Goal: Transaction & Acquisition: Purchase product/service

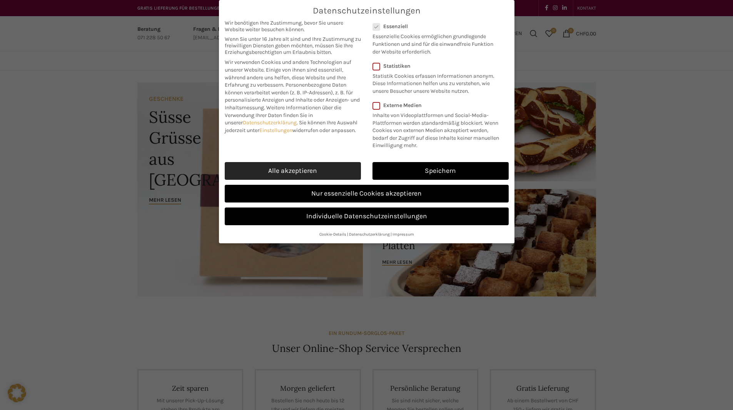
click at [342, 170] on link "Alle akzeptieren" at bounding box center [293, 171] width 136 height 18
checkbox input "true"
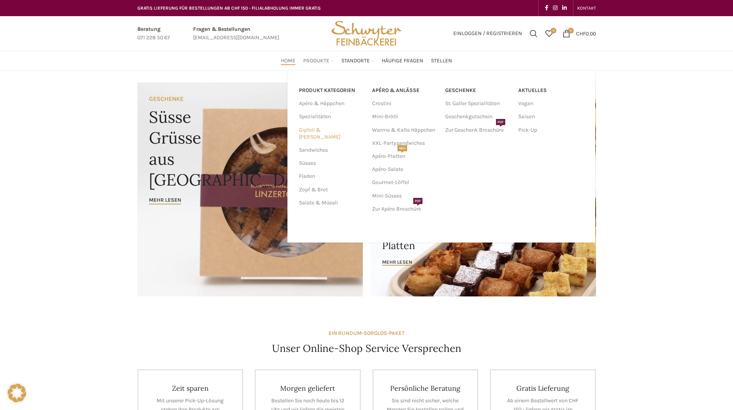
click at [310, 129] on link "Gipfeli & [PERSON_NAME]" at bounding box center [331, 134] width 64 height 20
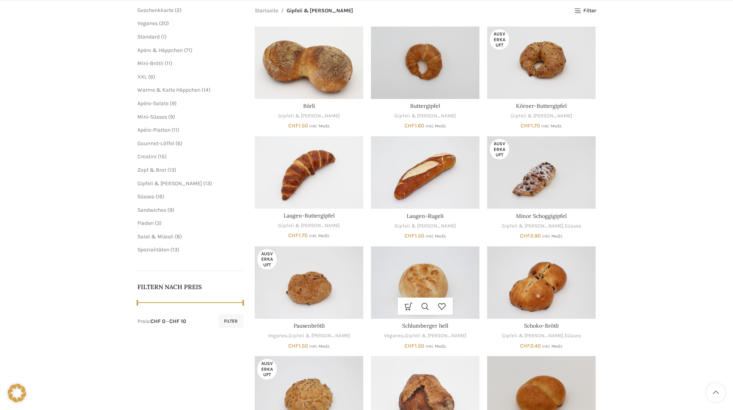
scroll to position [231, 0]
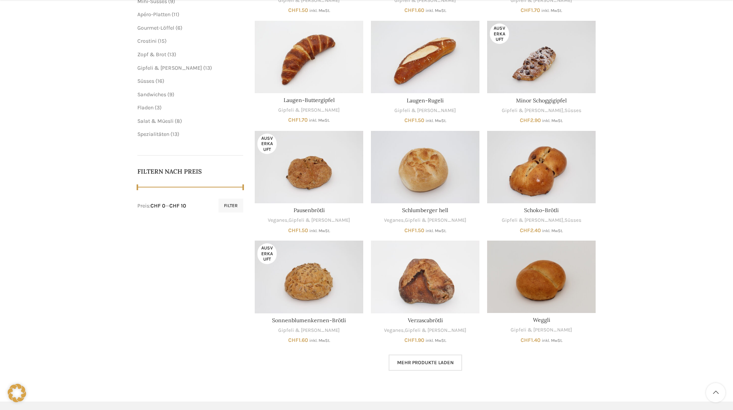
click at [437, 362] on span "Mehr Produkte laden" at bounding box center [425, 362] width 57 height 6
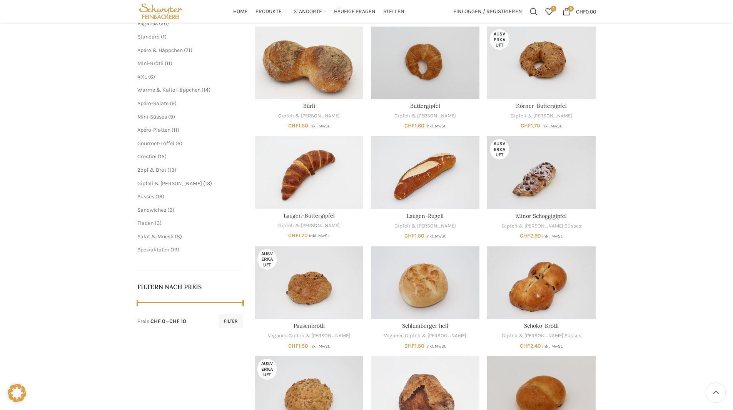
scroll to position [77, 0]
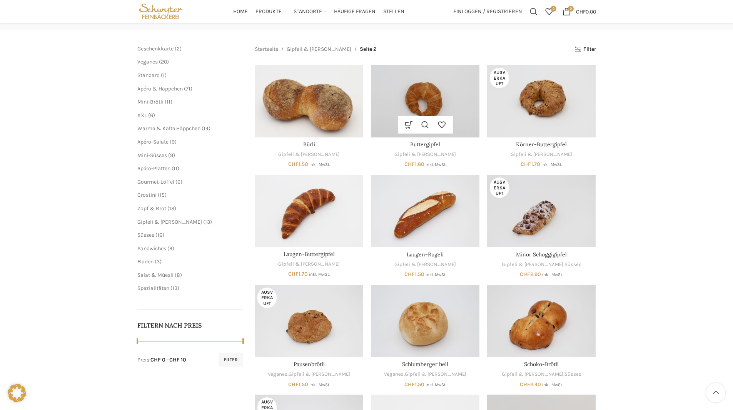
click at [422, 112] on img "Buttergipfel" at bounding box center [425, 101] width 109 height 72
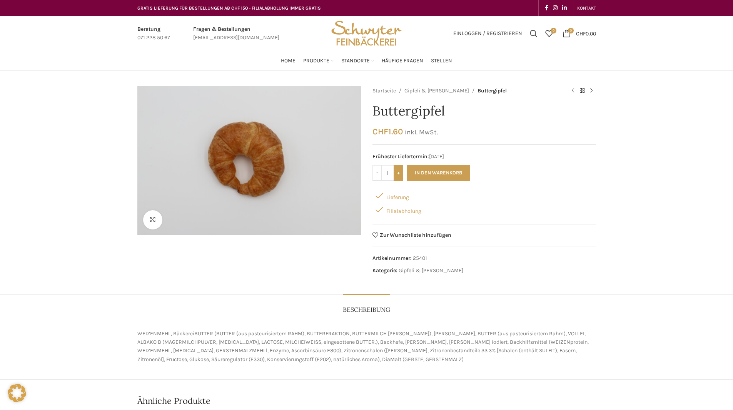
click at [398, 174] on input "+" at bounding box center [399, 173] width 10 height 16
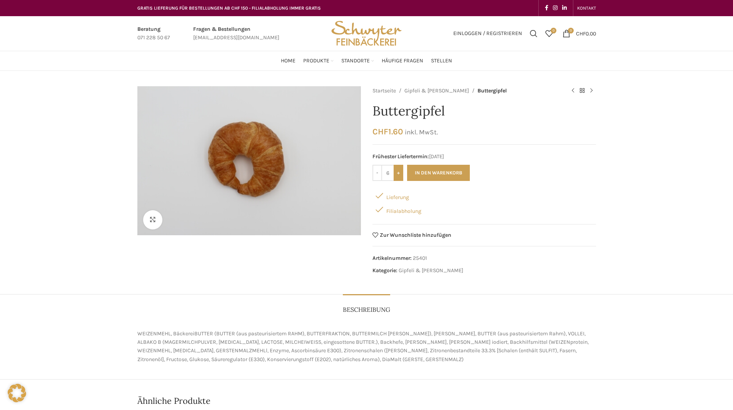
click at [398, 174] on input "+" at bounding box center [399, 173] width 10 height 16
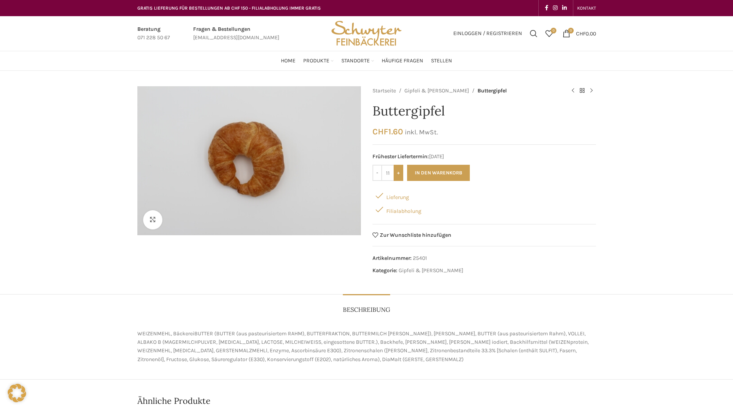
click at [398, 174] on input "+" at bounding box center [399, 173] width 10 height 16
type input "12"
click at [420, 171] on button "In den Warenkorb" at bounding box center [438, 173] width 63 height 16
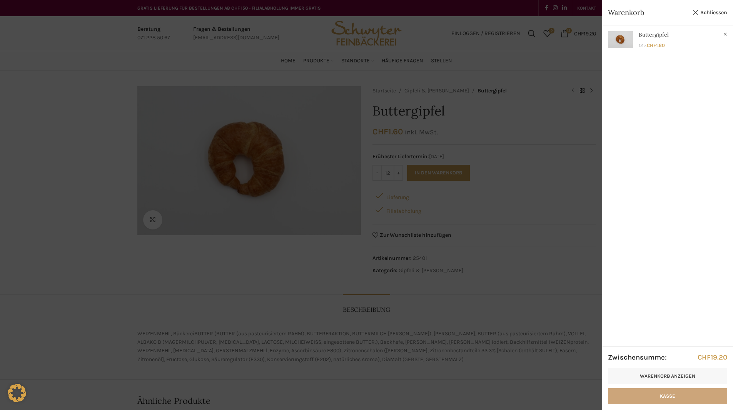
click at [655, 398] on link "Kasse" at bounding box center [667, 396] width 119 height 16
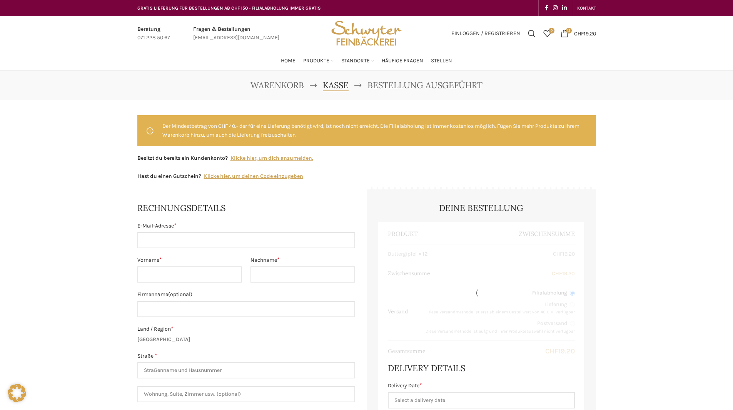
select select "SG"
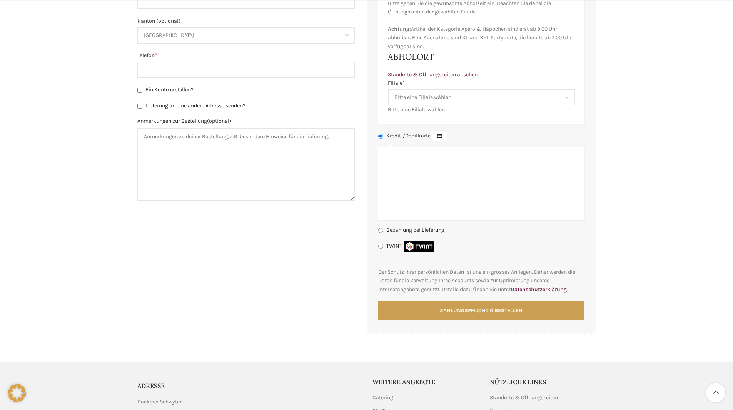
scroll to position [560, 0]
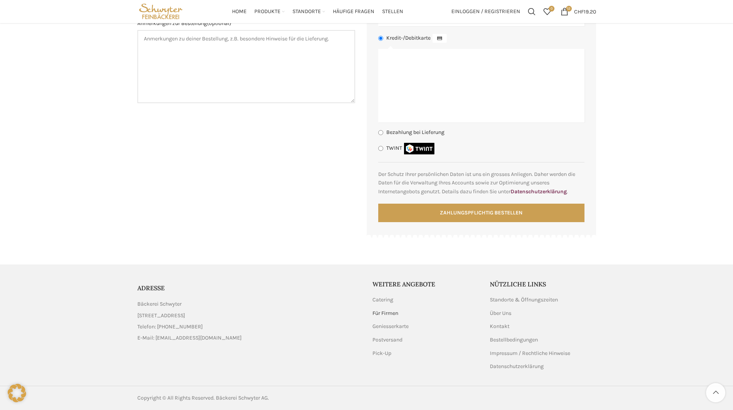
click at [394, 313] on link "Für Firmen" at bounding box center [386, 313] width 27 height 8
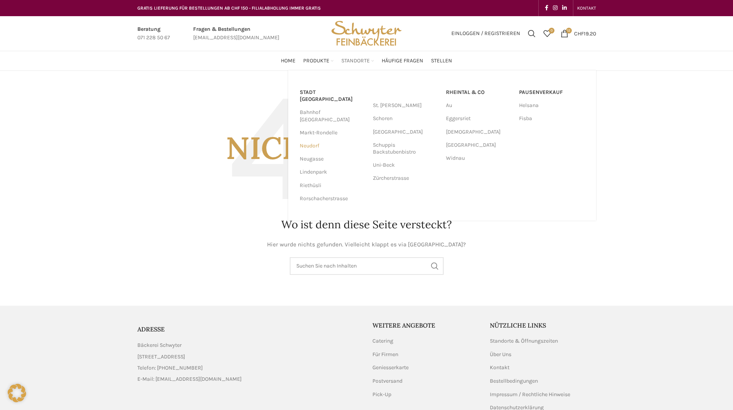
click at [307, 139] on link "Neudorf" at bounding box center [332, 145] width 65 height 13
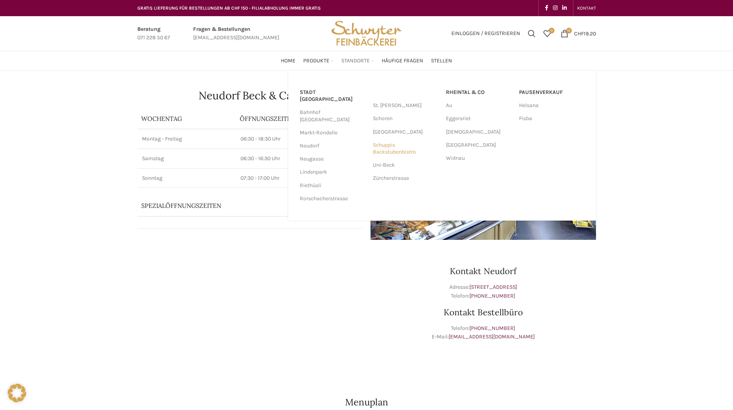
click at [393, 149] on link "Schuppis Backstubenbistro" at bounding box center [405, 149] width 65 height 20
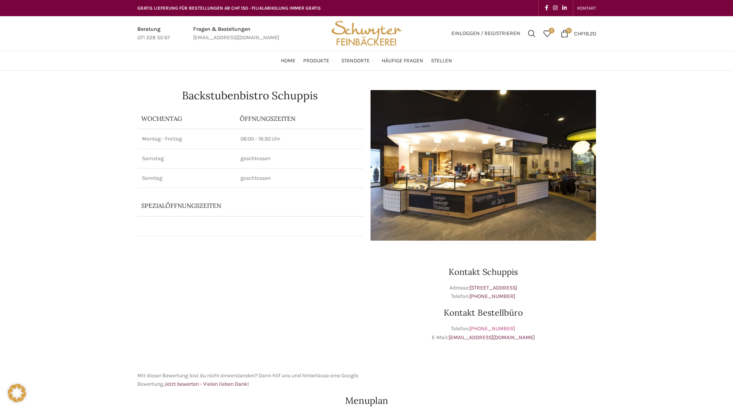
click at [487, 328] on link "[PHONE_NUMBER]" at bounding box center [493, 328] width 46 height 7
click at [406, 63] on span "Häufige Fragen" at bounding box center [403, 60] width 42 height 7
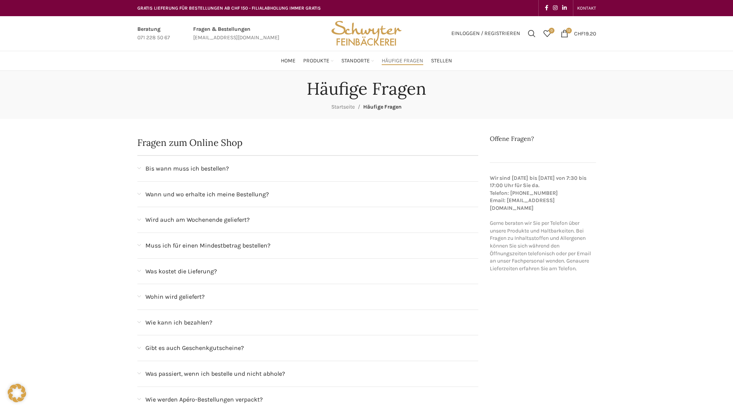
click at [259, 176] on div "Bis wann muss ich bestellen?" at bounding box center [307, 168] width 341 height 25
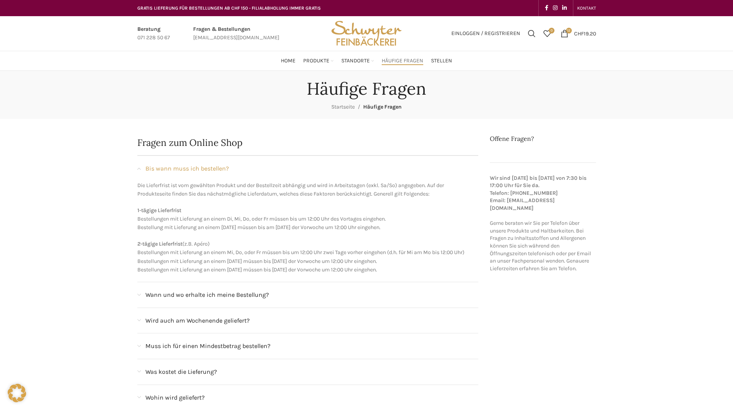
click at [138, 171] on div "Bis wann muss ich bestellen?" at bounding box center [307, 168] width 341 height 25
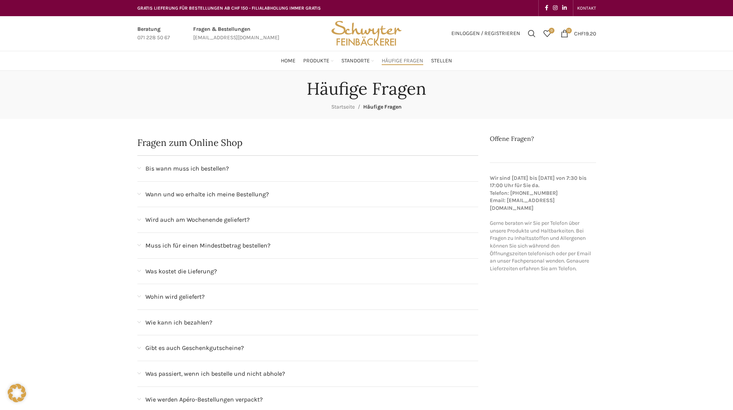
click at [141, 196] on div "Wann und wo erhalte ich meine Bestellung?" at bounding box center [307, 194] width 341 height 25
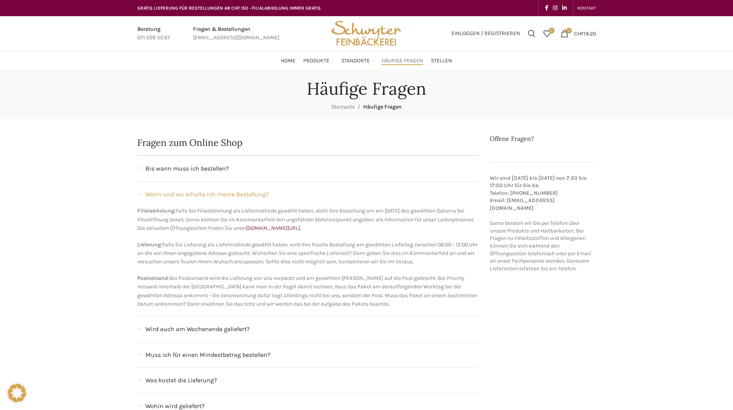
click at [143, 329] on div "Wird auch am Wochenende geliefert?" at bounding box center [307, 328] width 341 height 25
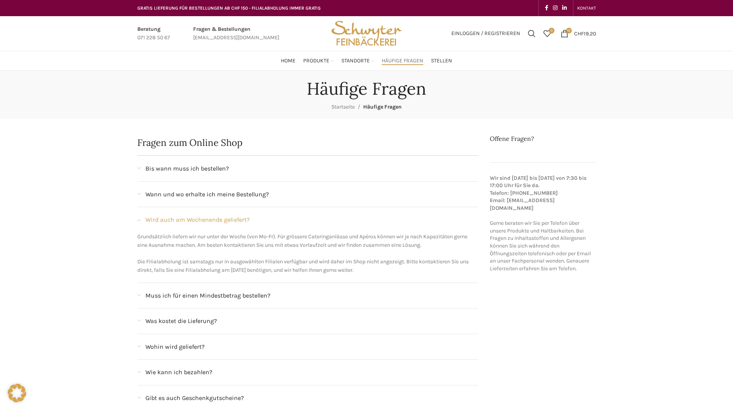
click at [139, 294] on span at bounding box center [138, 295] width 3 height 4
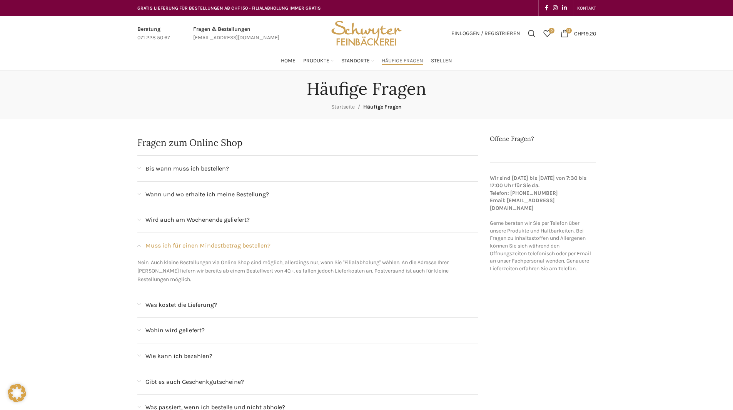
click at [139, 293] on div "Was kostet die Lieferung?" at bounding box center [307, 304] width 341 height 25
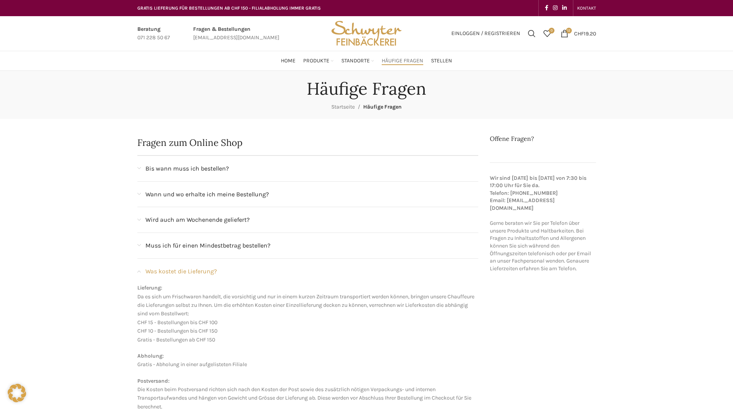
scroll to position [38, 0]
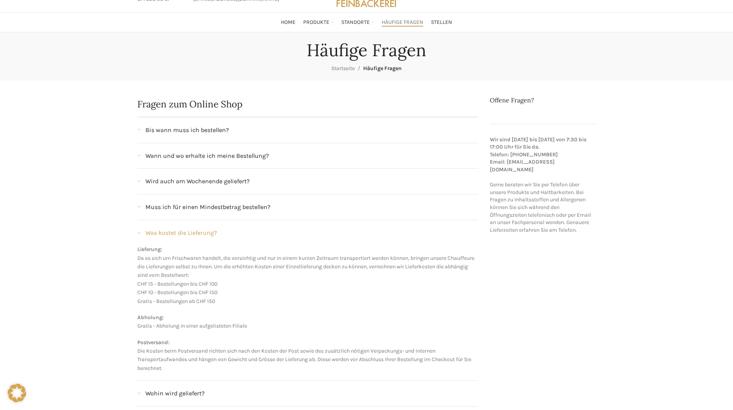
click at [137, 233] on span at bounding box center [138, 233] width 3 height 4
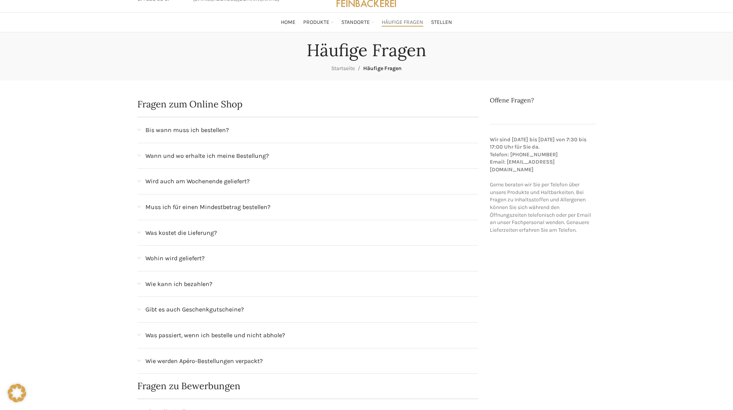
click at [136, 257] on div "Fragen zum Online Shop Bis wann muss ich bestellen? Die Lieferfrist ist vom gew…" at bounding box center [308, 403] width 349 height 614
click at [138, 259] on span at bounding box center [138, 258] width 3 height 4
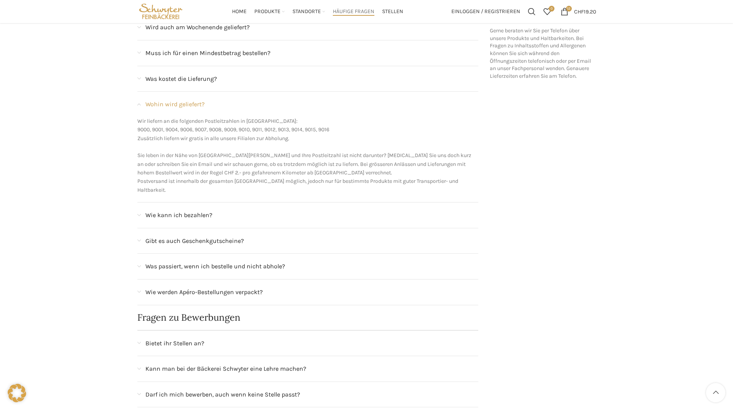
scroll to position [115, 0]
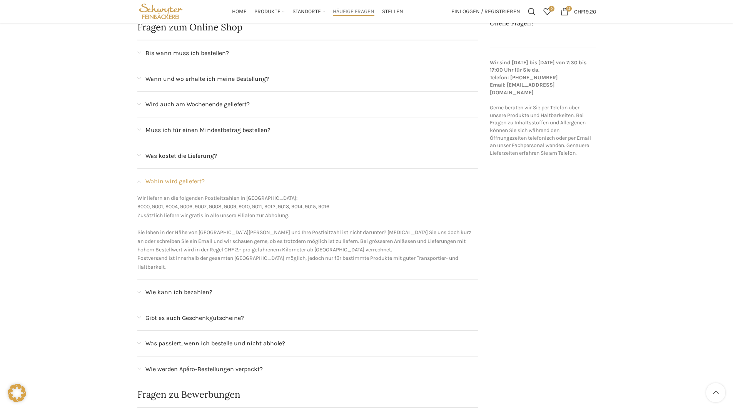
click at [138, 182] on span at bounding box center [138, 181] width 3 height 4
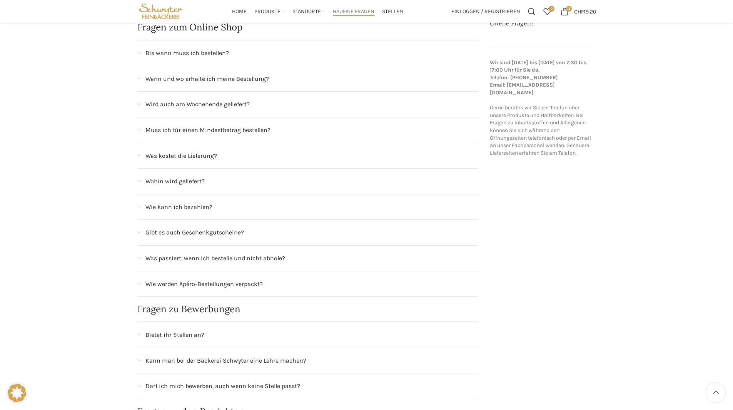
click at [141, 157] on div "Was kostet die Lieferung?" at bounding box center [307, 155] width 341 height 25
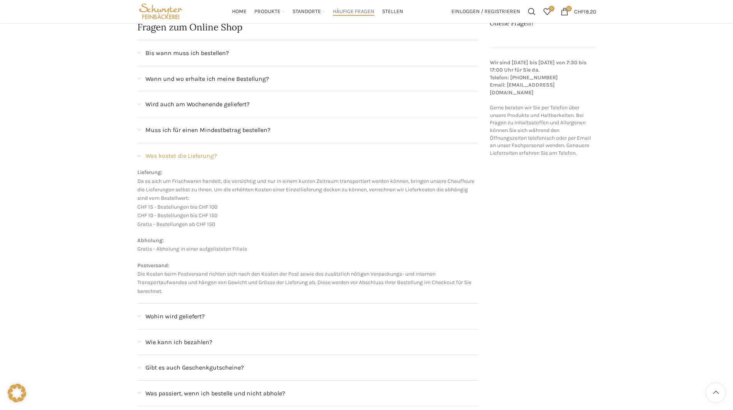
click at [141, 157] on span at bounding box center [138, 156] width 3 height 4
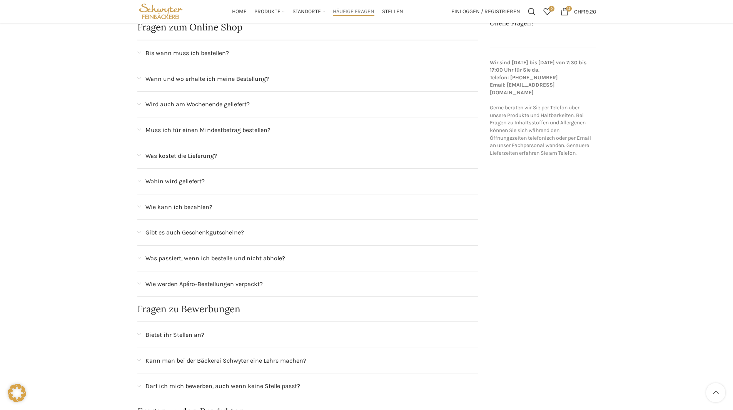
click at [143, 231] on div "Gibt es auch Geschenkgutscheine?" at bounding box center [307, 232] width 341 height 25
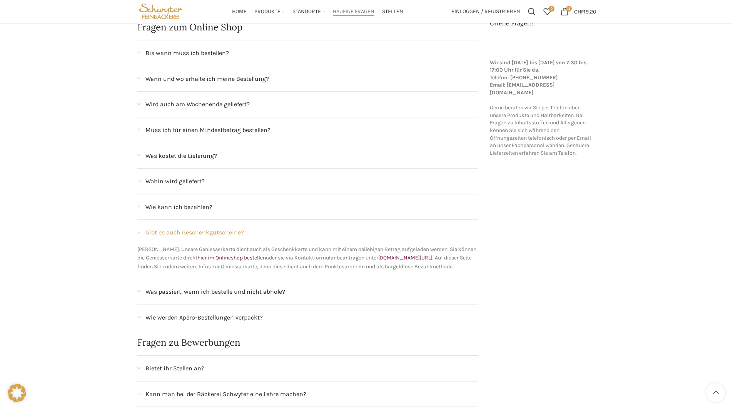
click at [143, 231] on div "Gibt es auch Geschenkgutscheine?" at bounding box center [307, 232] width 341 height 25
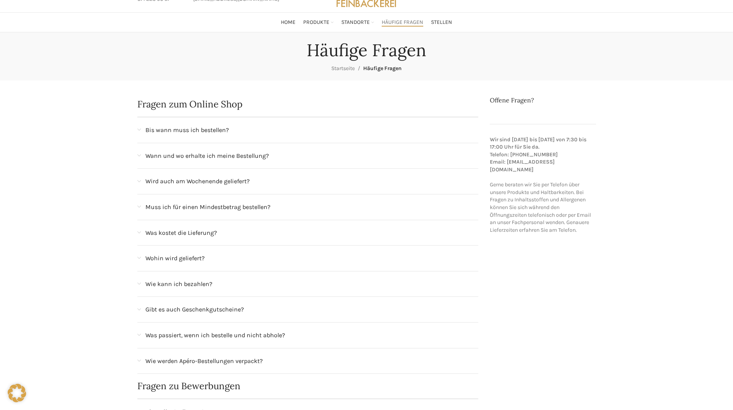
scroll to position [0, 0]
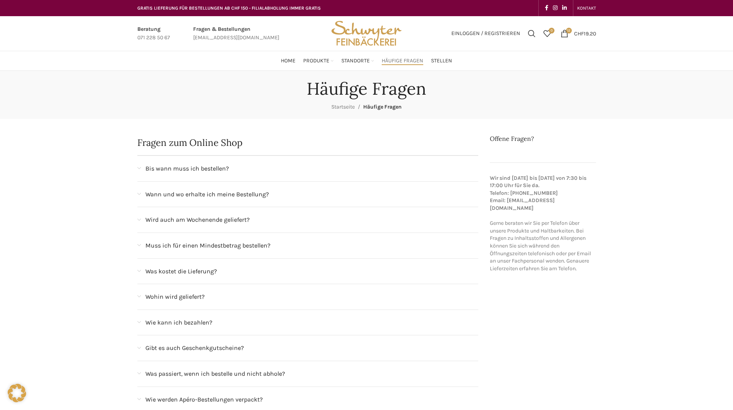
click at [139, 247] on span at bounding box center [138, 245] width 3 height 4
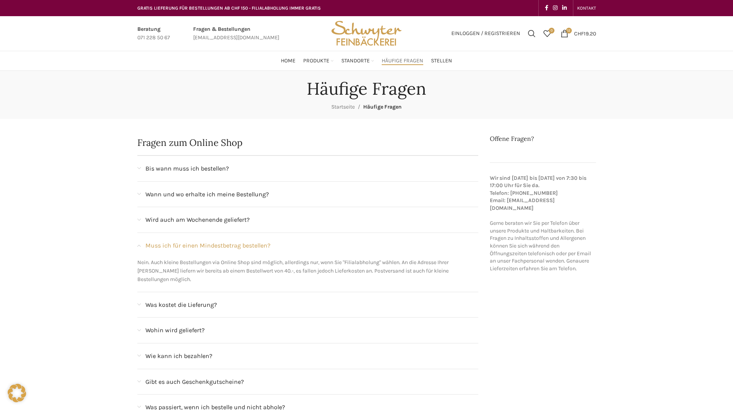
click at [138, 244] on span at bounding box center [138, 245] width 3 height 4
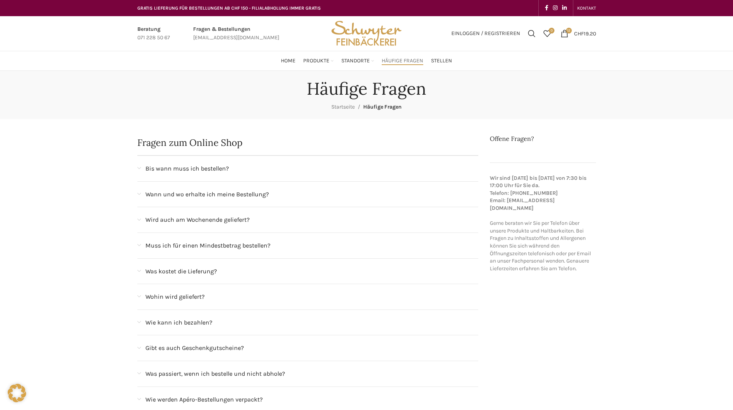
click at [139, 223] on div "Wird auch am Wochenende geliefert?" at bounding box center [307, 219] width 341 height 25
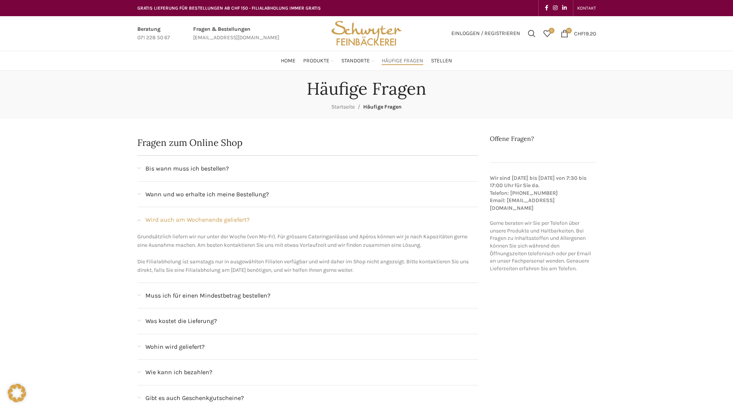
click at [140, 222] on div "Wird auch am Wochenende geliefert?" at bounding box center [307, 219] width 341 height 25
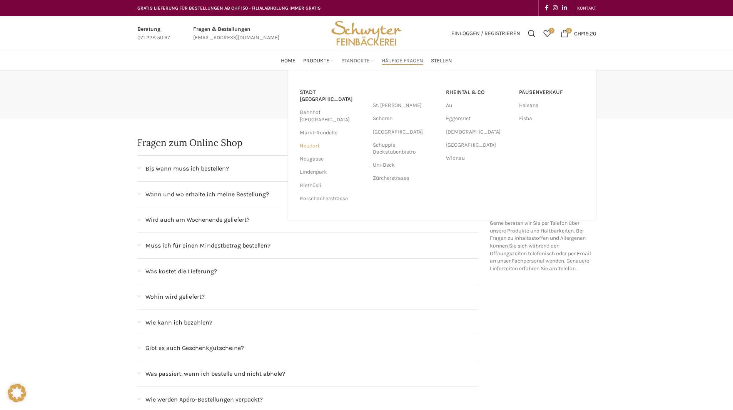
click at [310, 139] on link "Neudorf" at bounding box center [332, 145] width 65 height 13
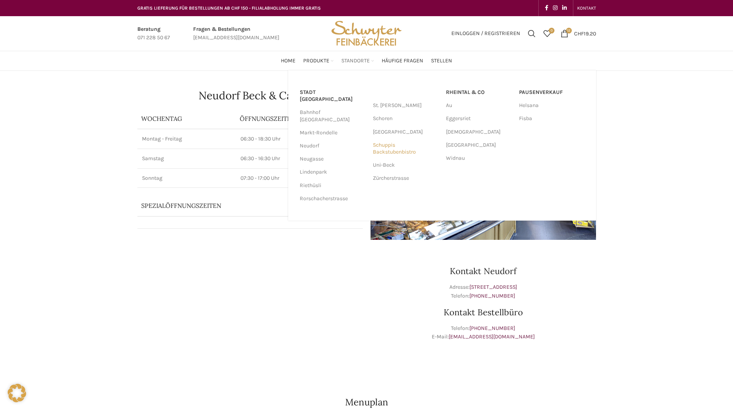
click at [385, 149] on link "Schuppis Backstubenbistro" at bounding box center [405, 149] width 65 height 20
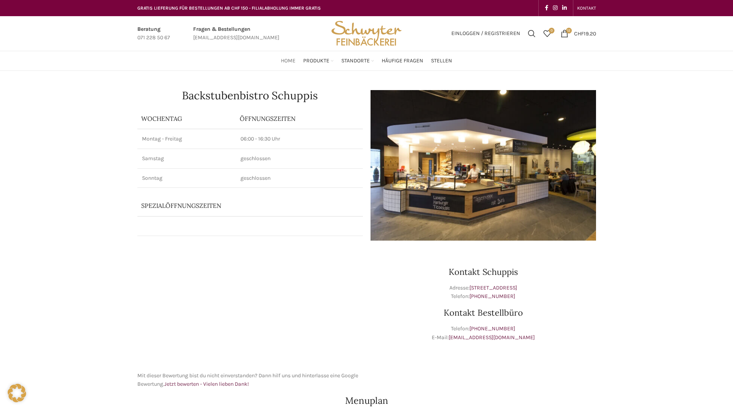
click at [291, 62] on span "Home" at bounding box center [288, 60] width 15 height 7
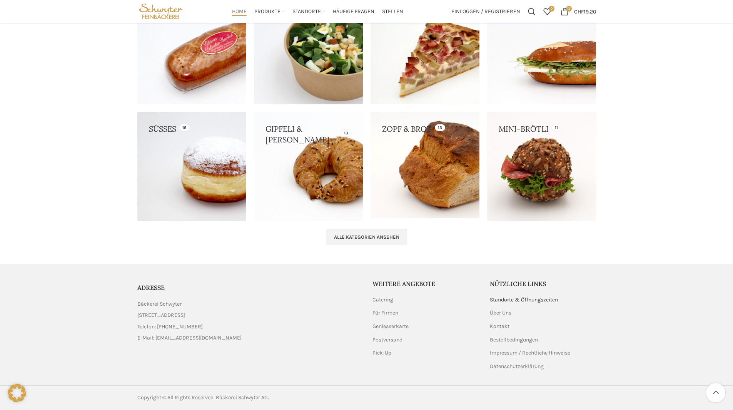
scroll to position [604, 0]
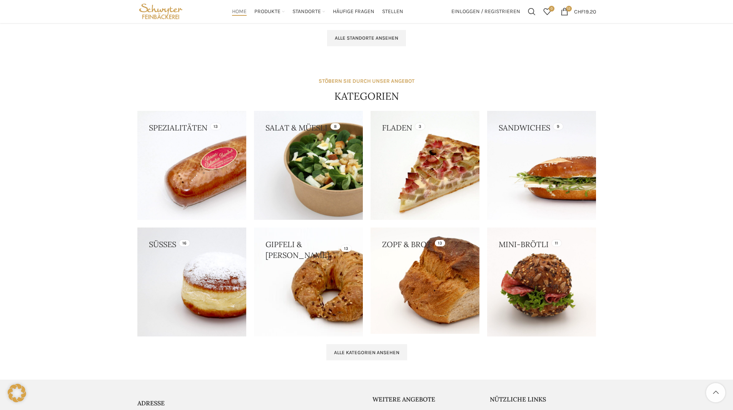
click at [315, 289] on link at bounding box center [308, 281] width 109 height 109
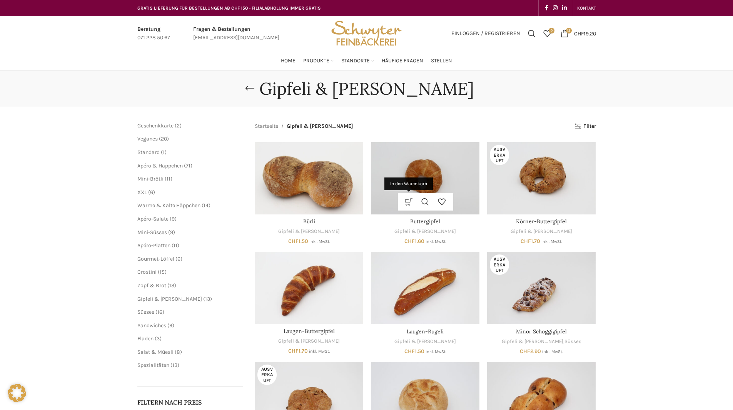
click at [408, 198] on link "In den Warenkorb" at bounding box center [409, 201] width 17 height 17
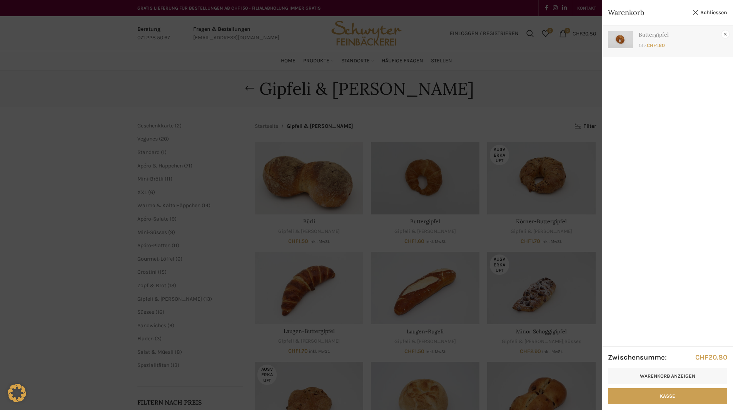
click at [725, 34] on link "×" at bounding box center [726, 34] width 8 height 8
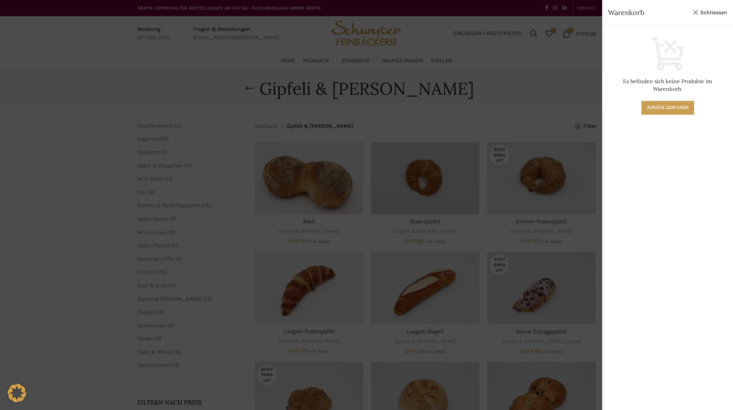
click at [408, 177] on div at bounding box center [366, 205] width 733 height 410
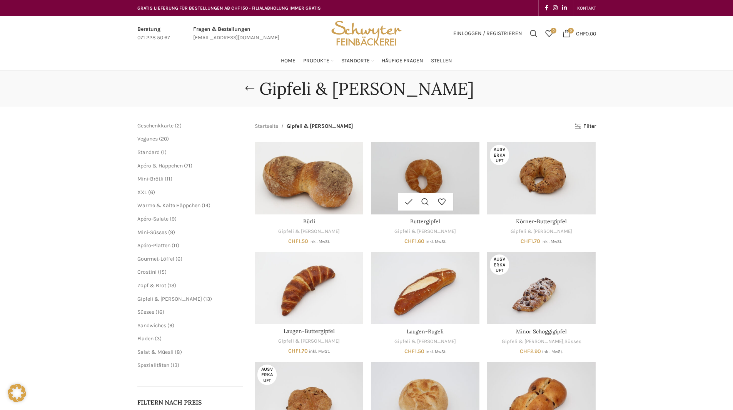
click at [417, 183] on img "Buttergipfel" at bounding box center [425, 178] width 109 height 72
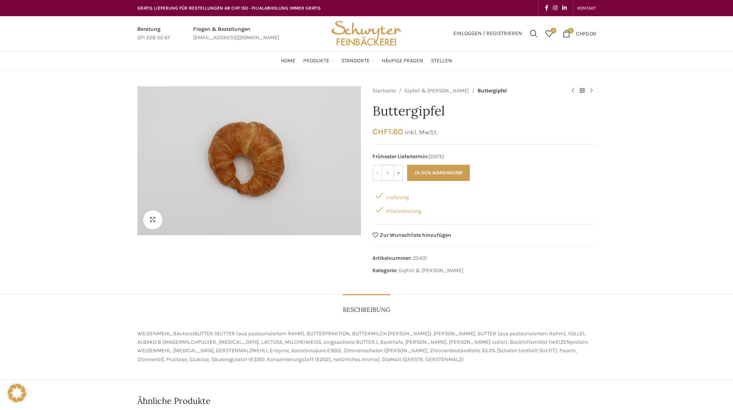
click at [390, 171] on input "1" at bounding box center [388, 173] width 12 height 16
type input "12"
click at [438, 172] on button "In den Warenkorb" at bounding box center [438, 173] width 63 height 16
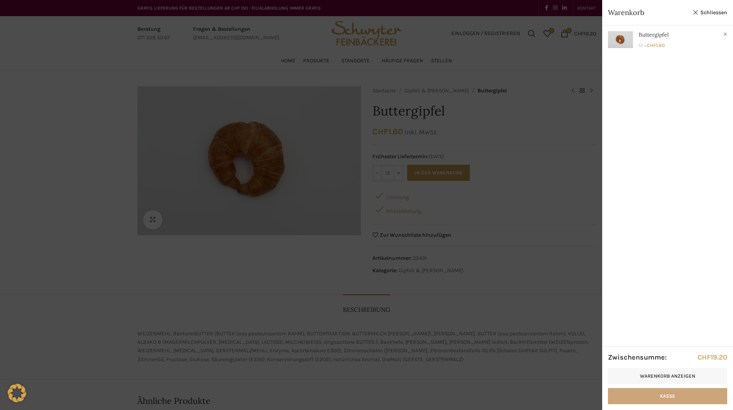
click at [675, 394] on link "Kasse" at bounding box center [667, 396] width 119 height 16
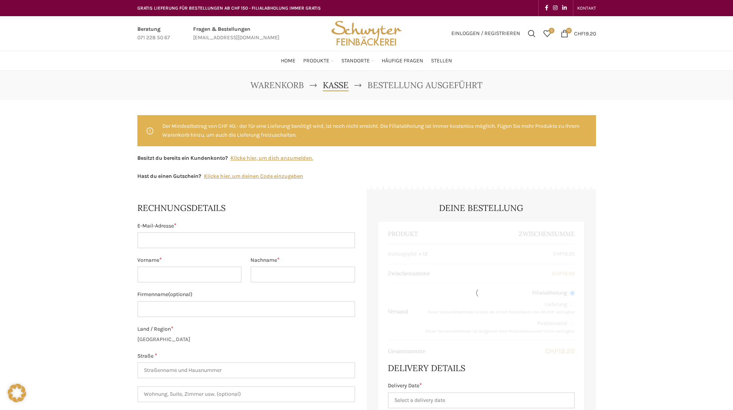
select select "SG"
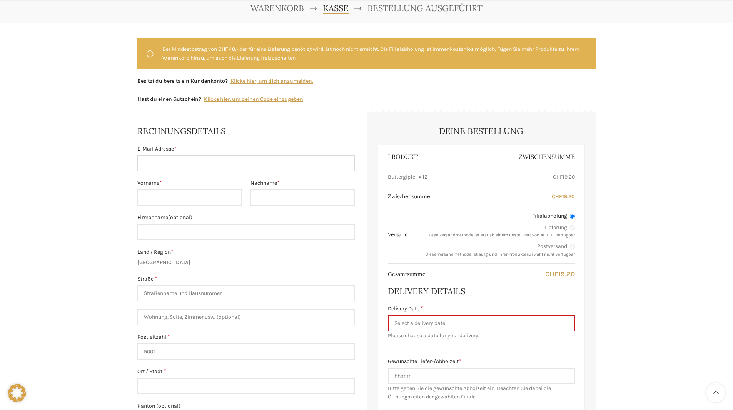
click at [147, 162] on input "E-Mail-Adresse *" at bounding box center [246, 163] width 218 height 16
type input "[PERSON_NAME][EMAIL_ADDRESS][DOMAIN_NAME]"
click at [194, 191] on input "Vorname *" at bounding box center [189, 197] width 105 height 16
type input "Leonie"
click at [282, 196] on input "Nachname *" at bounding box center [303, 197] width 105 height 16
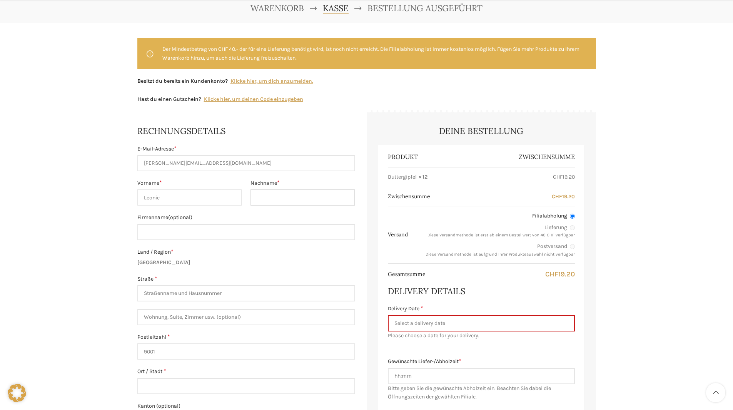
type input "Wider"
click at [251, 234] on input "Firmenname (optional)" at bounding box center [246, 232] width 218 height 16
type input "[PERSON_NAME] AG"
click at [195, 293] on input "Straße *" at bounding box center [246, 293] width 218 height 16
type input "[STREET_ADDRESS]"
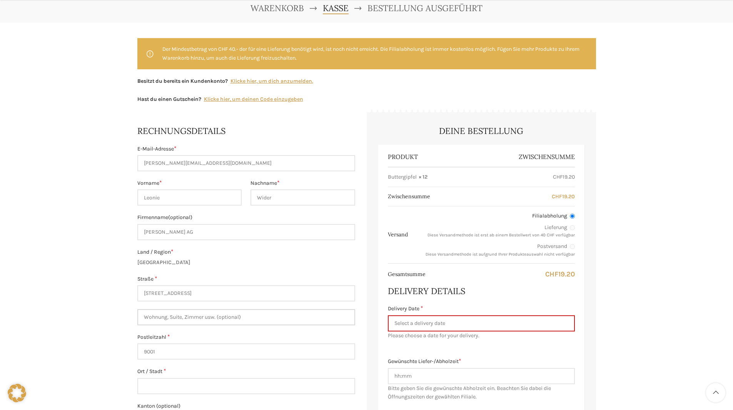
click at [199, 316] on input "Wohnung, Suite, Zimmer usw. (optional)" at bounding box center [246, 317] width 218 height 16
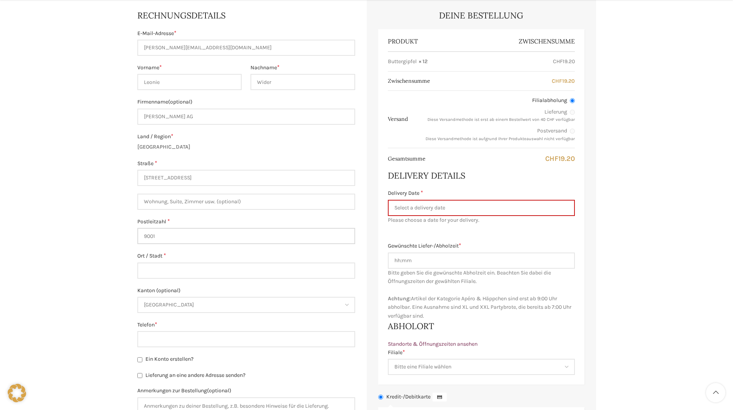
drag, startPoint x: 162, startPoint y: 236, endPoint x: 129, endPoint y: 234, distance: 33.9
click at [129, 234] on div "Warenkorb [GEOGRAPHIC_DATA] Bestellung ausgeführt Der Mindestbetrag von CHF 40.…" at bounding box center [366, 242] width 733 height 729
type input "9016"
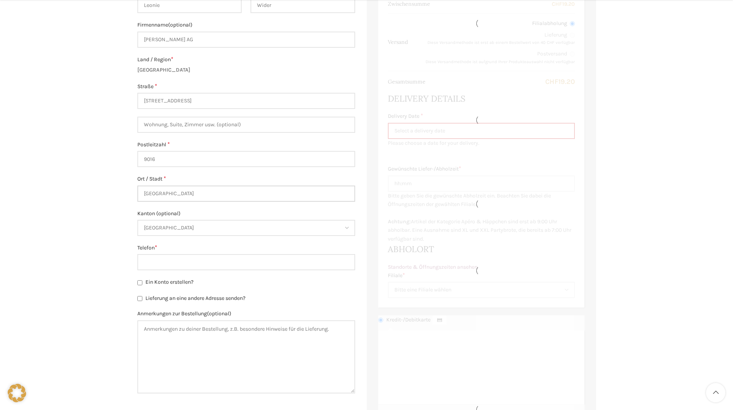
type input "[GEOGRAPHIC_DATA]"
click at [162, 264] on input "Telefon *" at bounding box center [246, 262] width 218 height 16
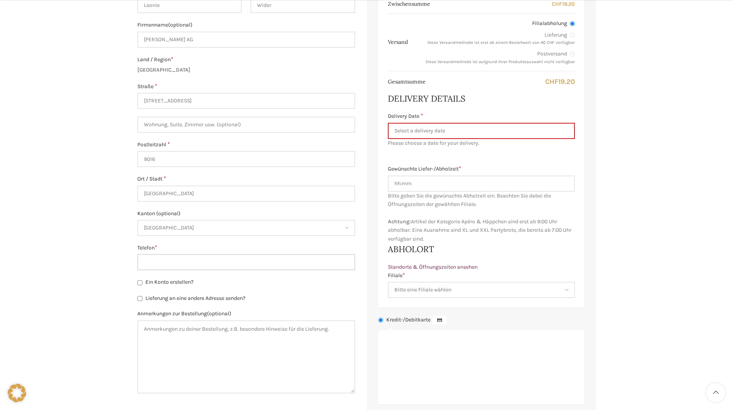
type input "071 282 51 59"
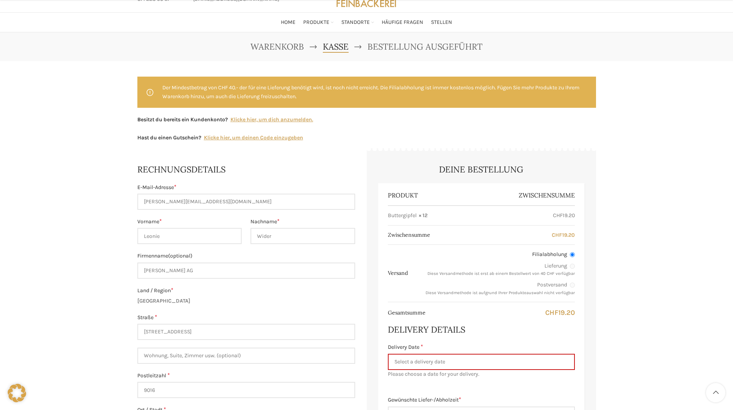
scroll to position [115, 0]
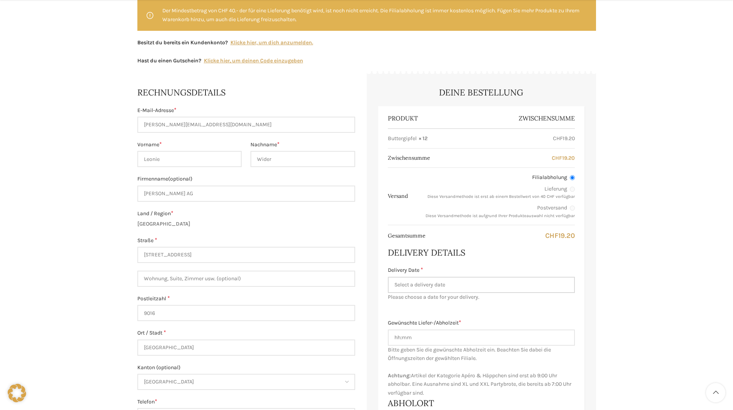
click at [421, 288] on input "Delivery Date *" at bounding box center [481, 285] width 187 height 16
click at [531, 298] on span "Please choose a date for your delivery." at bounding box center [481, 297] width 187 height 8
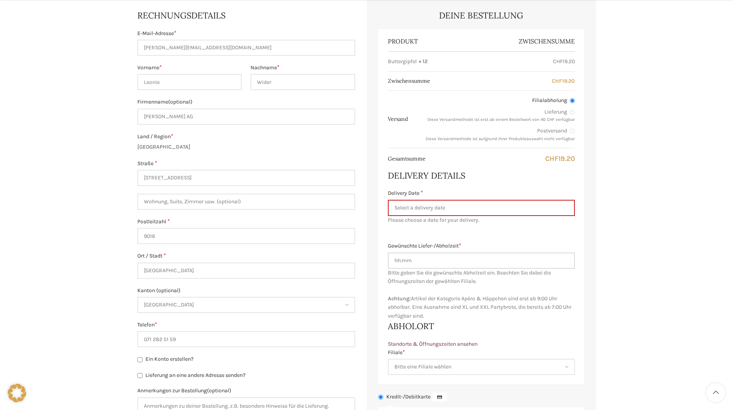
click at [425, 260] on input "Gewünschte Liefer-/Abholzeit *" at bounding box center [481, 260] width 187 height 16
type input "[DATE]"
click at [441, 257] on input "[DATE]" at bounding box center [481, 260] width 187 height 16
click at [459, 367] on select "Bitte eine Filiale wählen Backstube Schuppis [GEOGRAPHIC_DATA] [GEOGRAPHIC_DATA…" at bounding box center [481, 367] width 187 height 16
select select "11682"
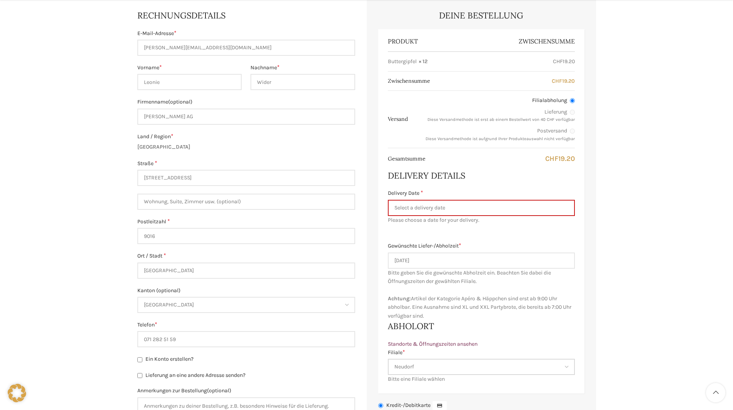
click at [388, 359] on select "Bitte eine Filiale wählen Backstube Schuppis [GEOGRAPHIC_DATA] [GEOGRAPHIC_DATA…" at bounding box center [481, 367] width 187 height 16
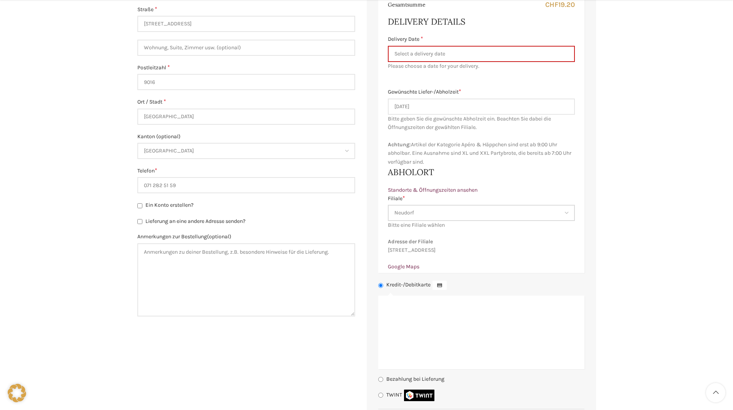
scroll to position [385, 0]
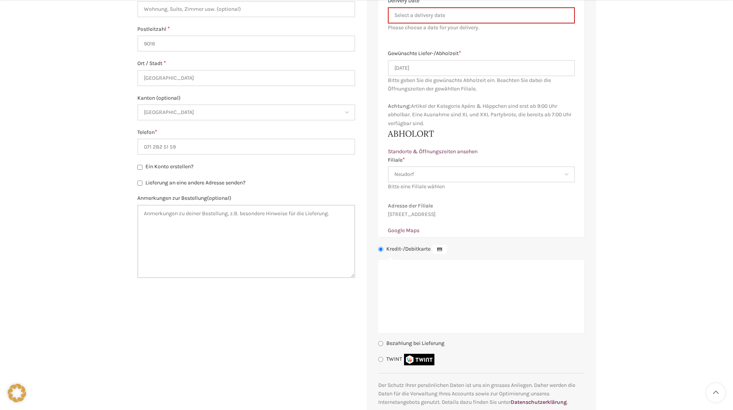
click at [188, 213] on textarea "Anmerkungen zur Bestellung (optional)" at bounding box center [246, 241] width 218 height 73
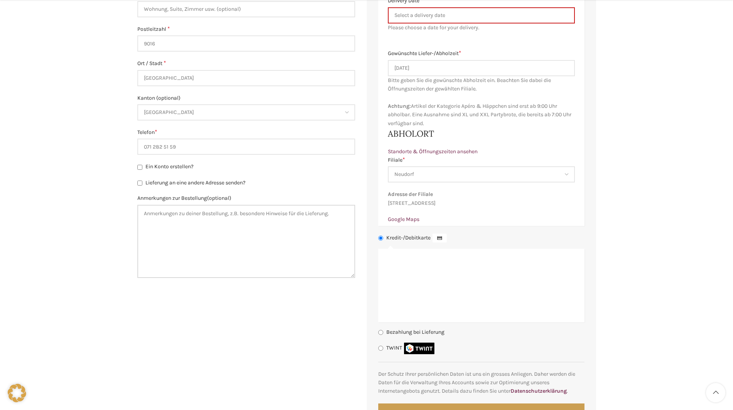
click at [175, 218] on textarea "Anmerkungen zur Bestellung (optional)" at bounding box center [246, 241] width 218 height 73
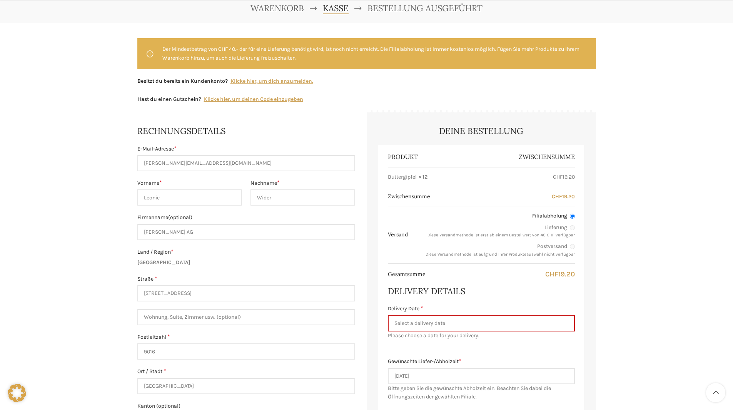
scroll to position [308, 0]
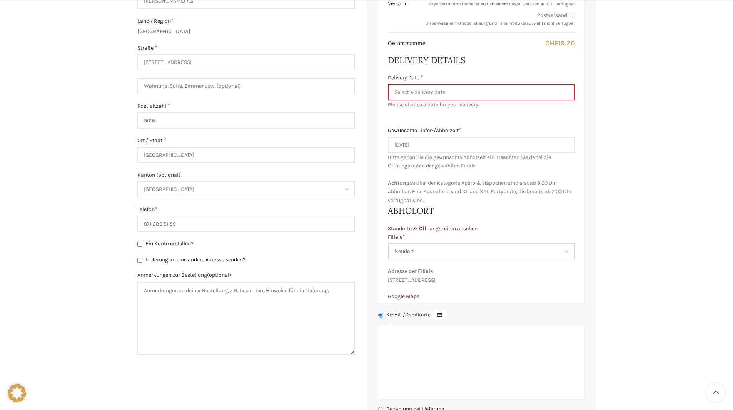
click at [428, 254] on select "Bitte eine Filiale wählen Backstube Schuppis [GEOGRAPHIC_DATA] [GEOGRAPHIC_DATA…" at bounding box center [481, 251] width 187 height 16
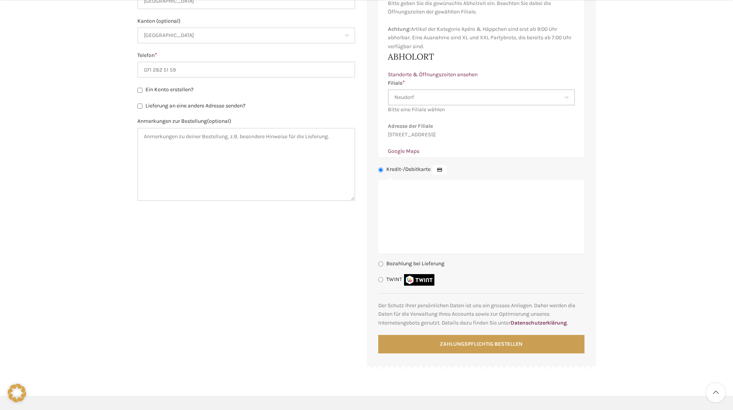
scroll to position [500, 0]
